Goal: Information Seeking & Learning: Learn about a topic

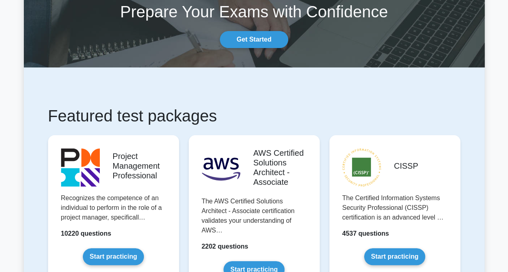
scroll to position [62, 0]
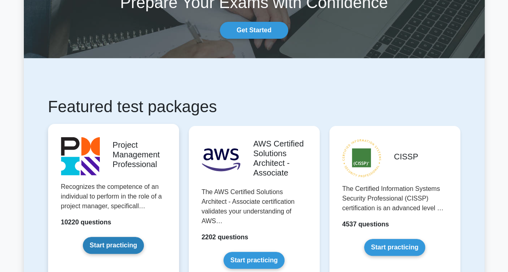
click at [122, 247] on link "Start practicing" at bounding box center [113, 245] width 61 height 17
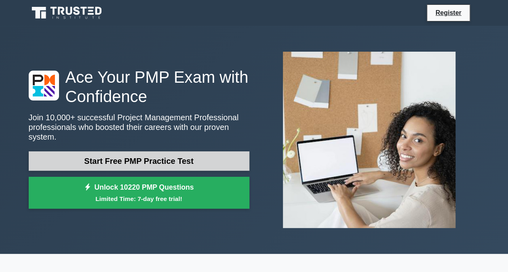
click at [150, 159] on link "Start Free PMP Practice Test" at bounding box center [139, 160] width 221 height 19
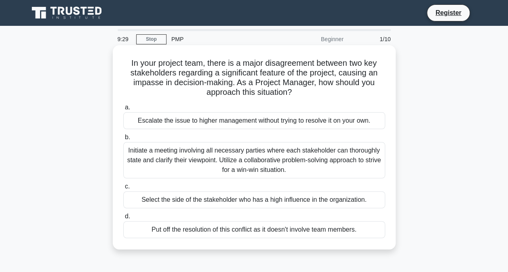
click at [244, 163] on div "Initiate a meeting involving all necessary parties where each stakeholder can t…" at bounding box center [254, 160] width 262 height 36
click at [123, 140] on input "b. Initiate a meeting involving all necessary parties where each stakeholder ca…" at bounding box center [123, 137] width 0 height 5
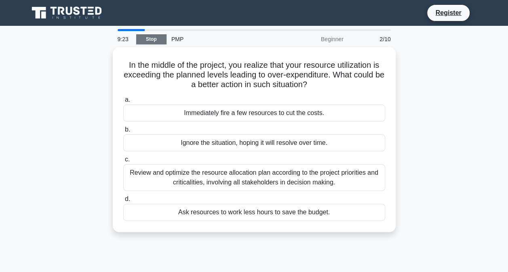
click at [152, 38] on link "Stop" at bounding box center [151, 39] width 30 height 10
